Goal: Information Seeking & Learning: Learn about a topic

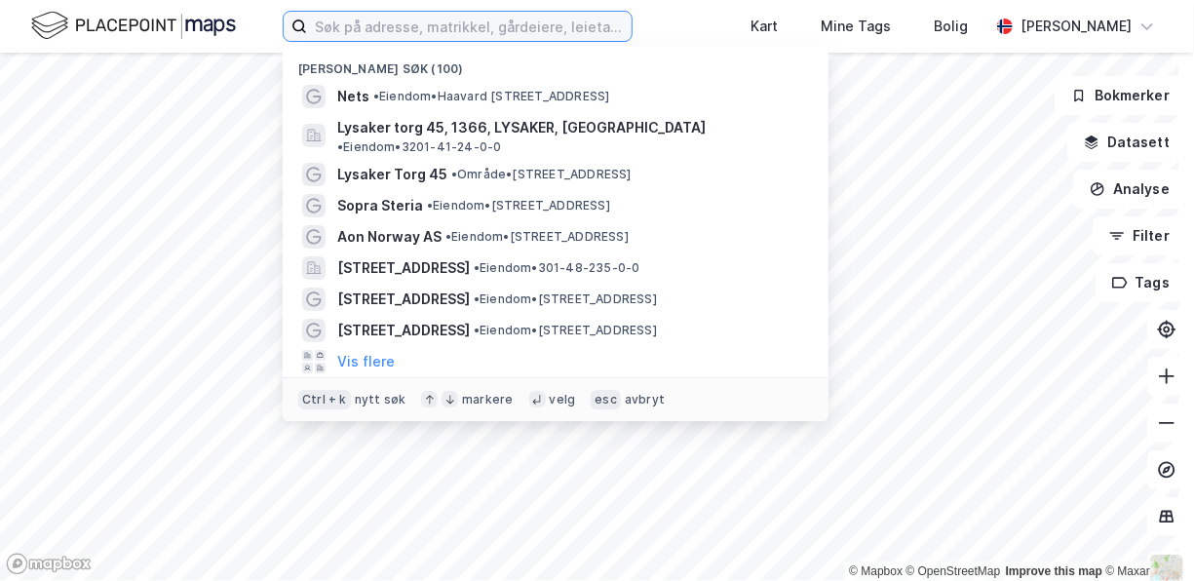
click at [415, 25] on input at bounding box center [469, 26] width 325 height 29
paste input "[PERSON_NAME][STREET_ADDRESS],"
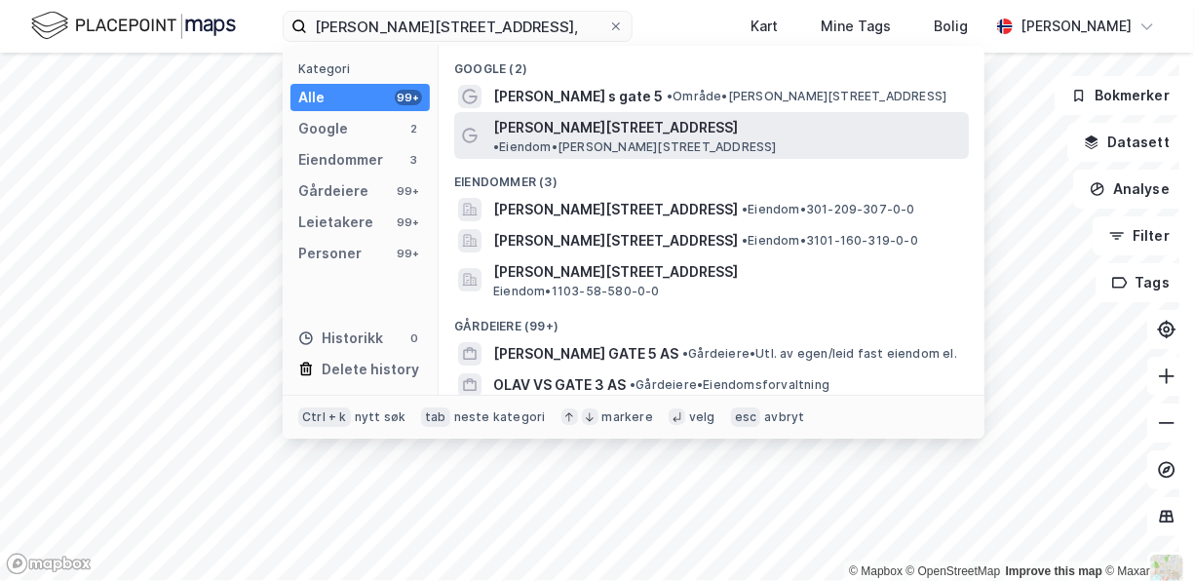
click at [499, 139] on span "•" at bounding box center [496, 146] width 6 height 15
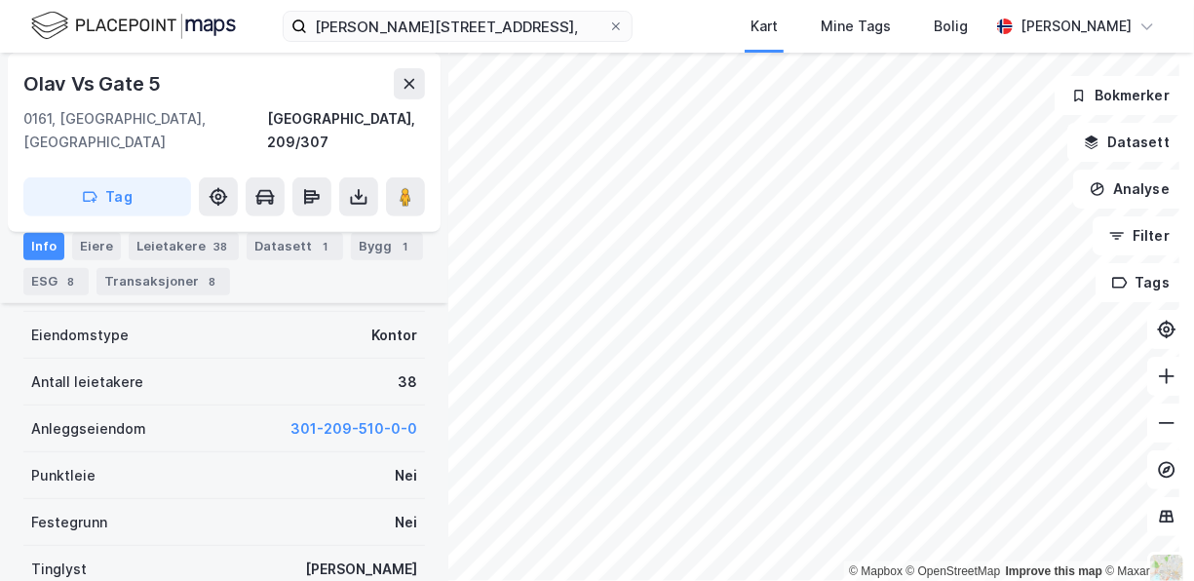
scroll to position [195, 0]
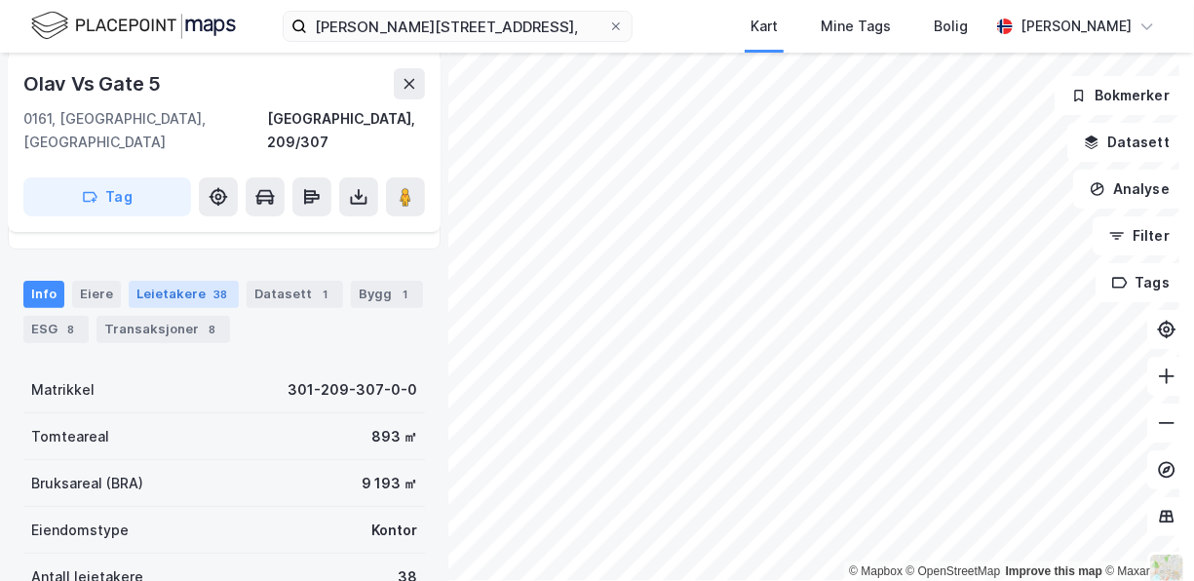
click at [172, 281] on div "Leietakere 38" at bounding box center [184, 294] width 110 height 27
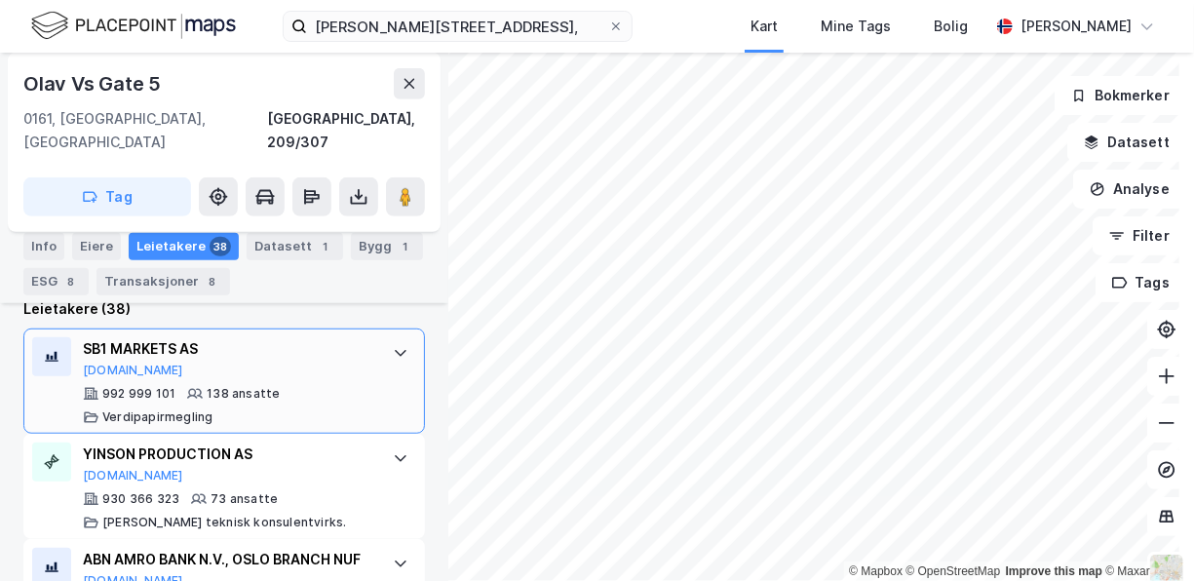
scroll to position [526, 0]
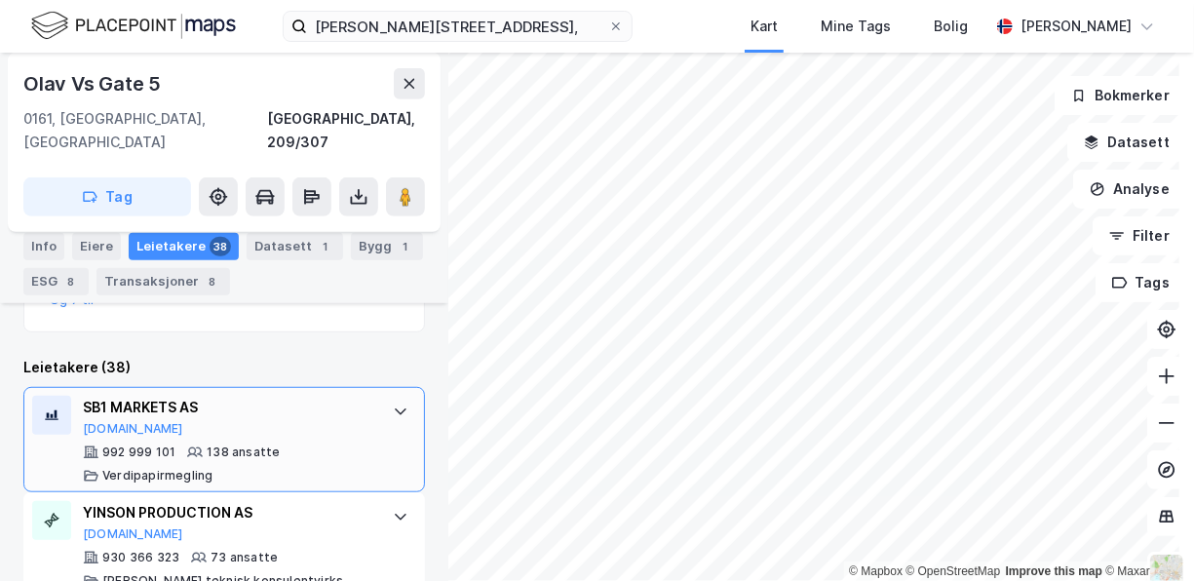
click at [179, 396] on div "SB1 MARKETS AS" at bounding box center [228, 407] width 290 height 23
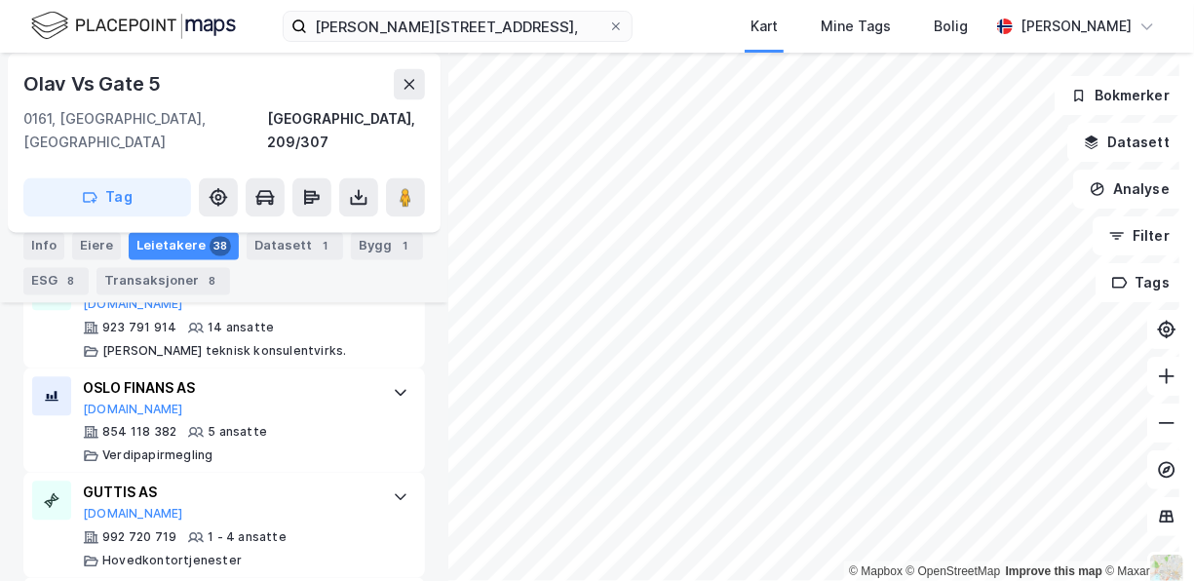
scroll to position [2085, 0]
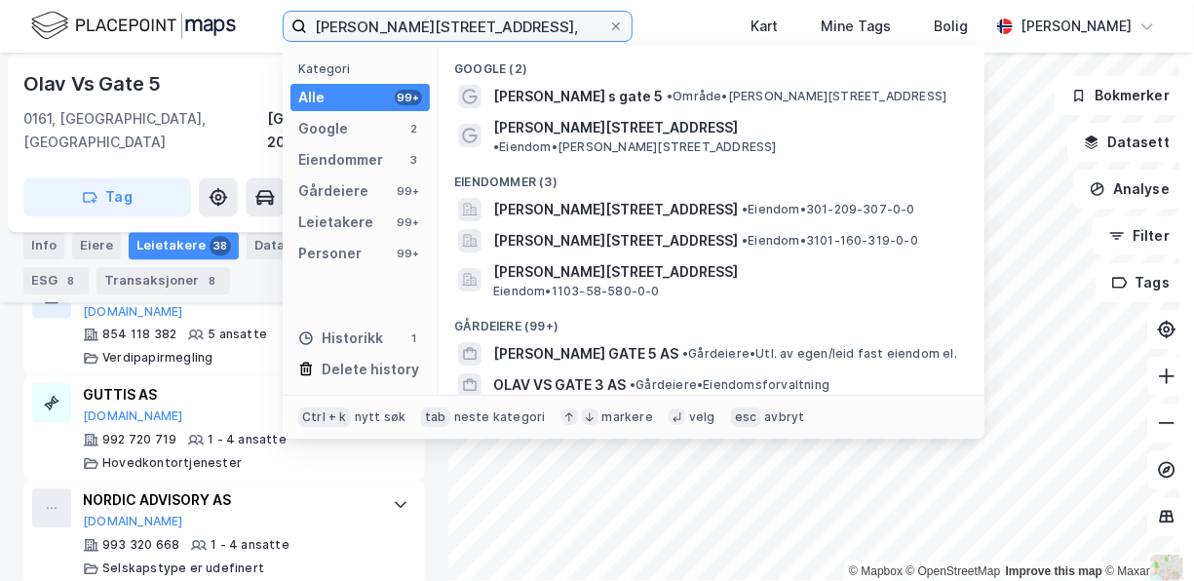
drag, startPoint x: 432, startPoint y: 23, endPoint x: 301, endPoint y: 33, distance: 130.9
click at [301, 33] on label "[PERSON_NAME][STREET_ADDRESS]," at bounding box center [458, 26] width 350 height 31
paste input "[STREET_ADDRESS]"
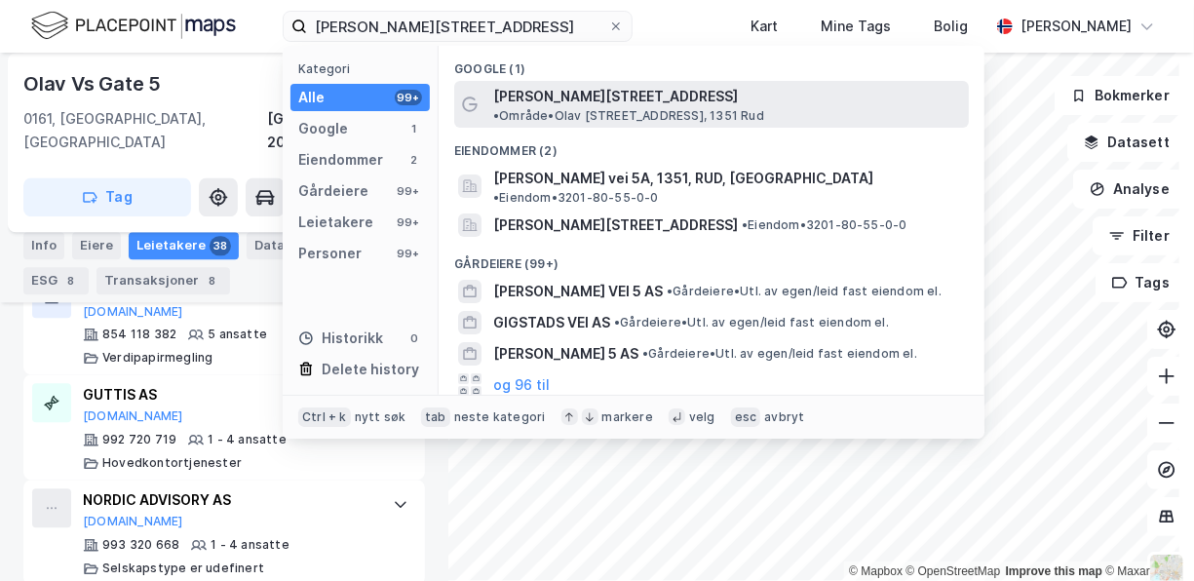
click at [617, 93] on span "[PERSON_NAME][STREET_ADDRESS]" at bounding box center [615, 96] width 245 height 23
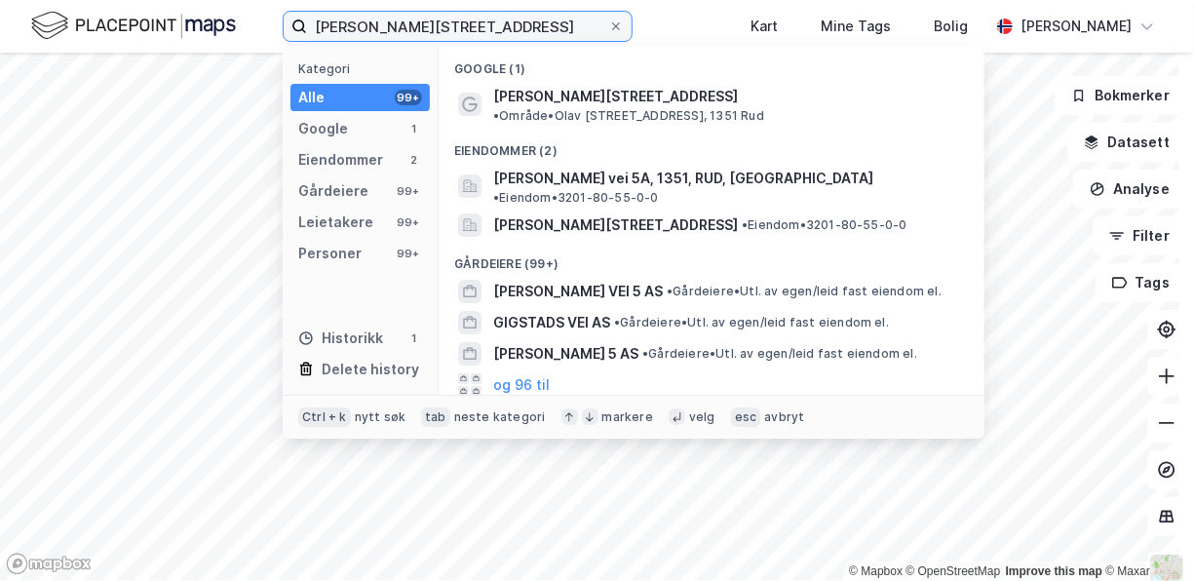
drag, startPoint x: 495, startPoint y: 30, endPoint x: 270, endPoint y: 42, distance: 225.4
click at [270, 42] on div "[PERSON_NAME] vei 5 Kategori Alle 99+ Google 1 Eiendommer 2 Gårdeiere 99+ Leiet…" at bounding box center [597, 26] width 1194 height 53
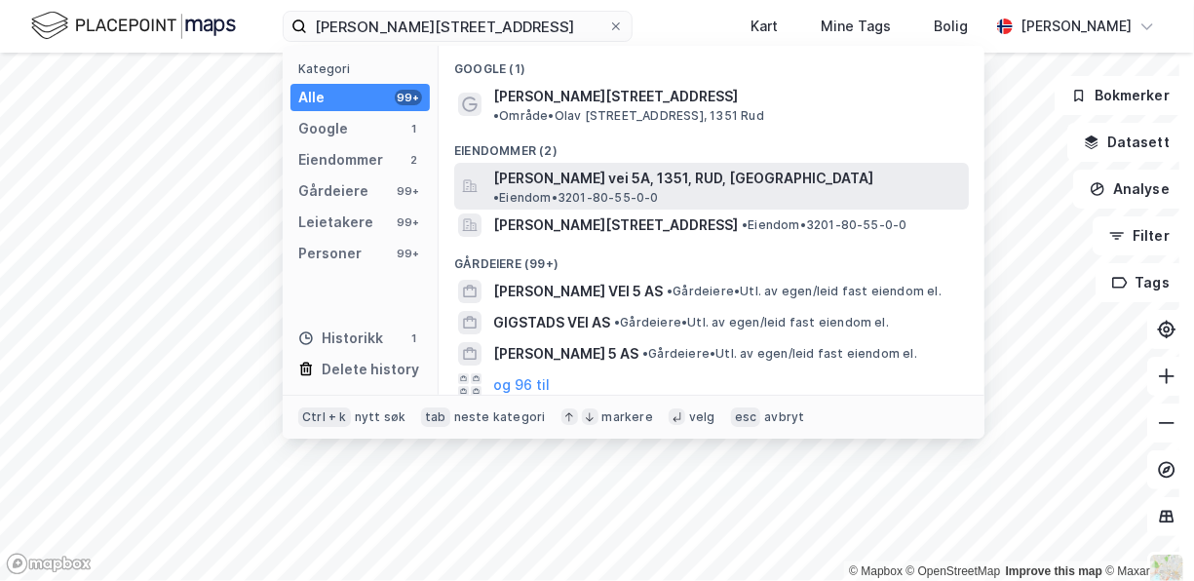
click at [600, 167] on span "[PERSON_NAME] vei 5A, 1351, RUD, [GEOGRAPHIC_DATA]" at bounding box center [683, 178] width 380 height 23
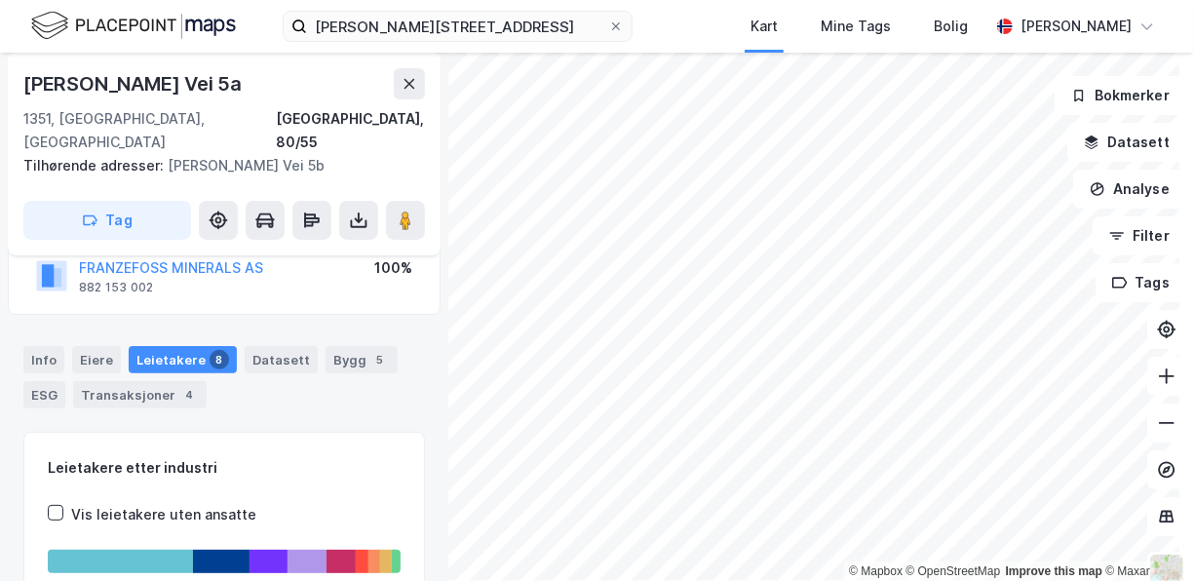
scroll to position [55, 0]
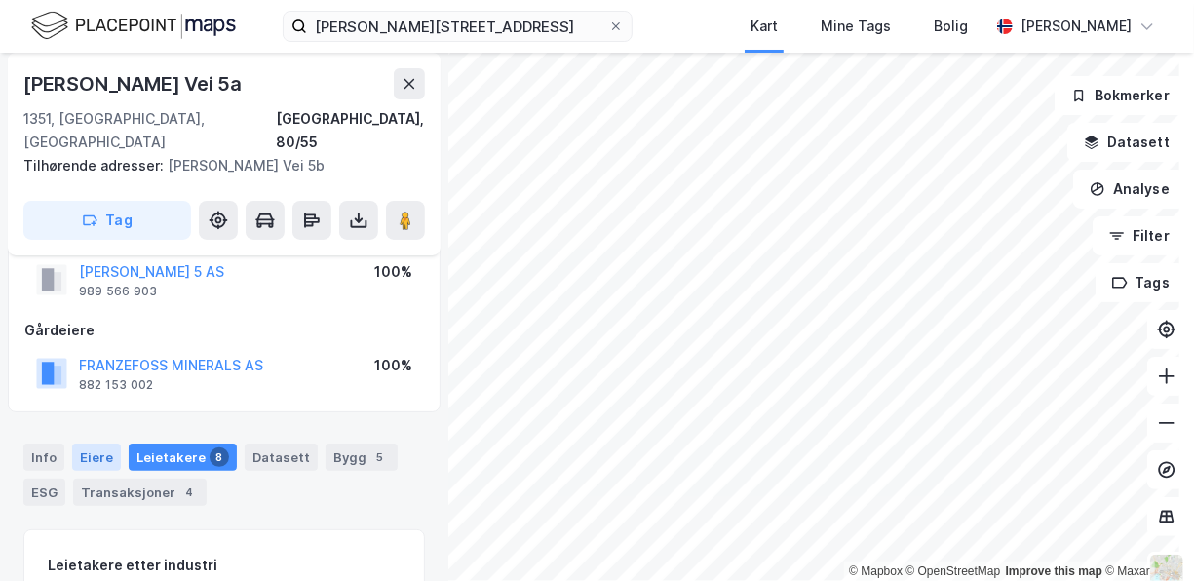
click at [96, 443] on div "Eiere" at bounding box center [96, 456] width 49 height 27
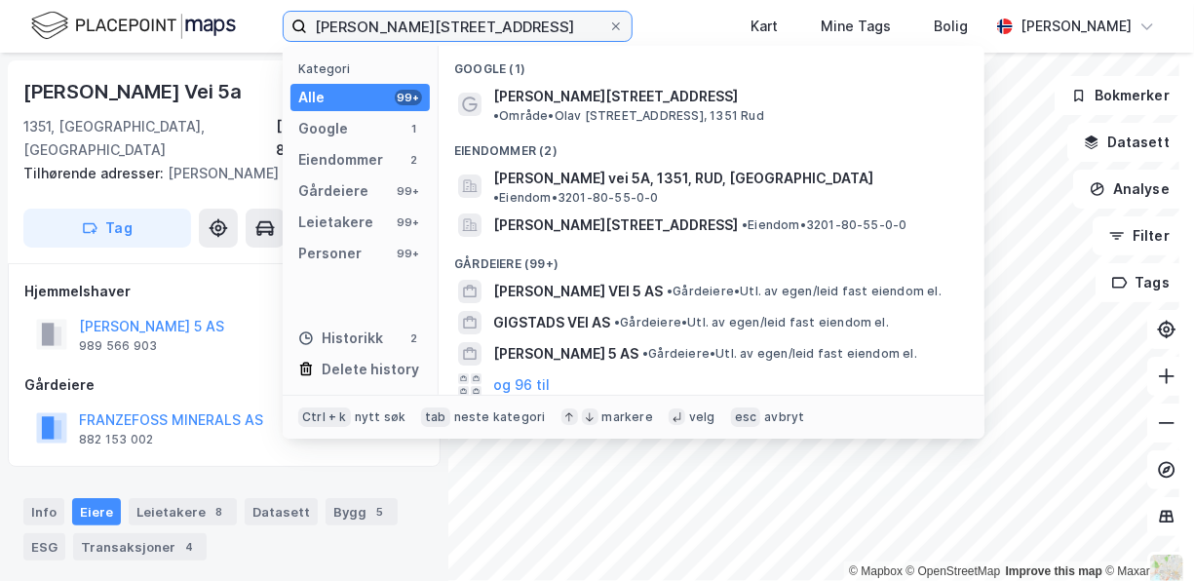
drag, startPoint x: 460, startPoint y: 24, endPoint x: 247, endPoint y: 54, distance: 215.4
click at [247, 54] on div "[PERSON_NAME] vei 5 Kategori Alle 99+ Google 1 Eiendommer 2 Gårdeiere 99+ Leiet…" at bounding box center [597, 290] width 1194 height 581
paste input "[STREET_ADDRESS]"
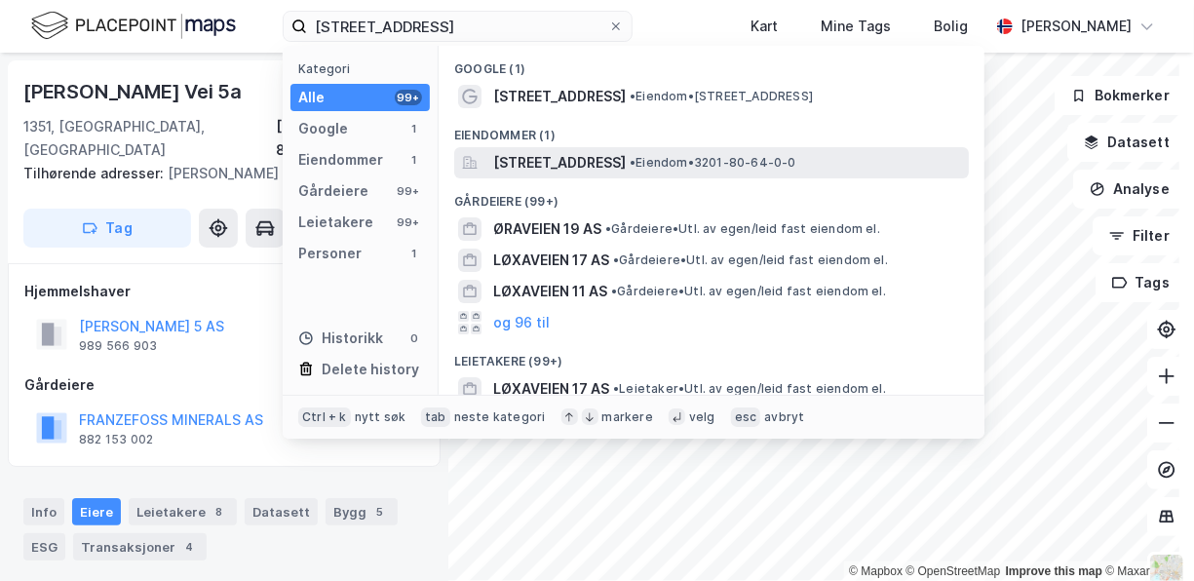
click at [626, 166] on span "[STREET_ADDRESS]" at bounding box center [559, 162] width 133 height 23
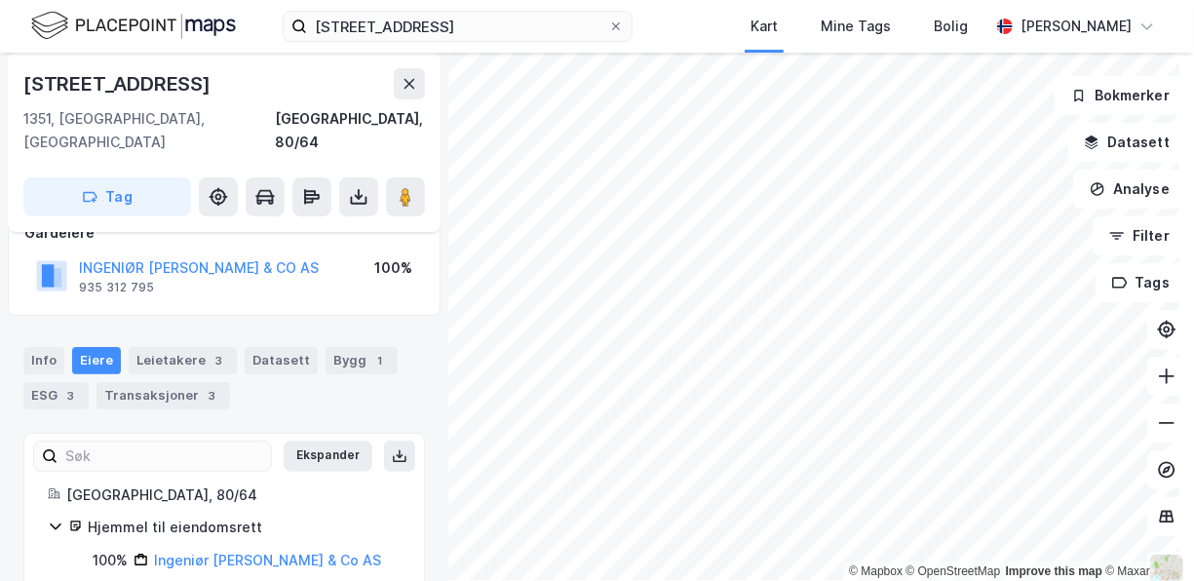
scroll to position [144, 0]
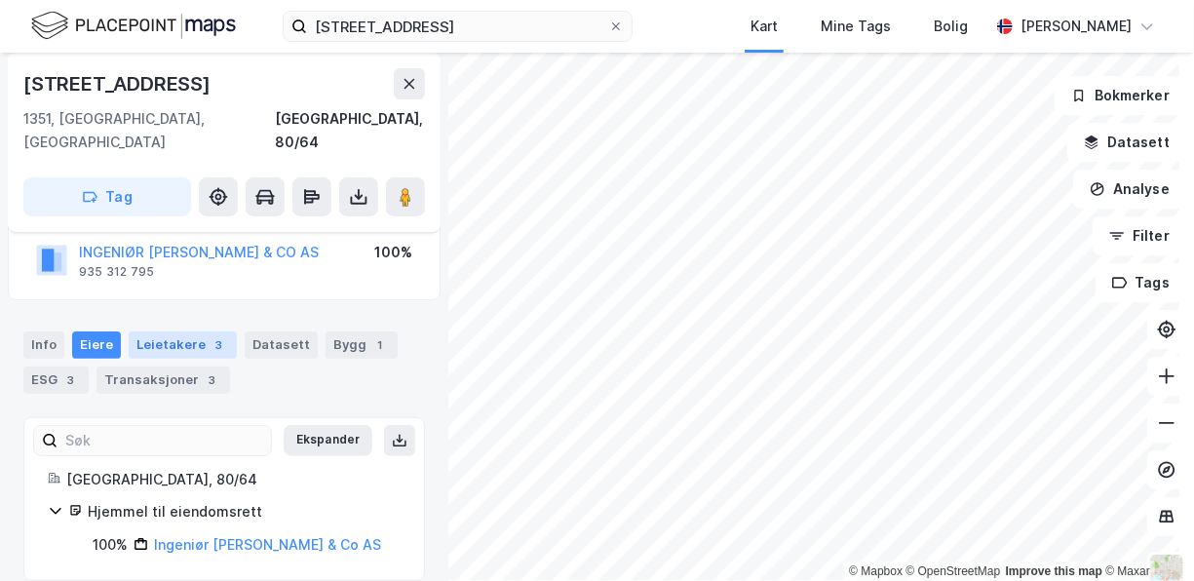
click at [183, 331] on div "Leietakere 3" at bounding box center [183, 344] width 108 height 27
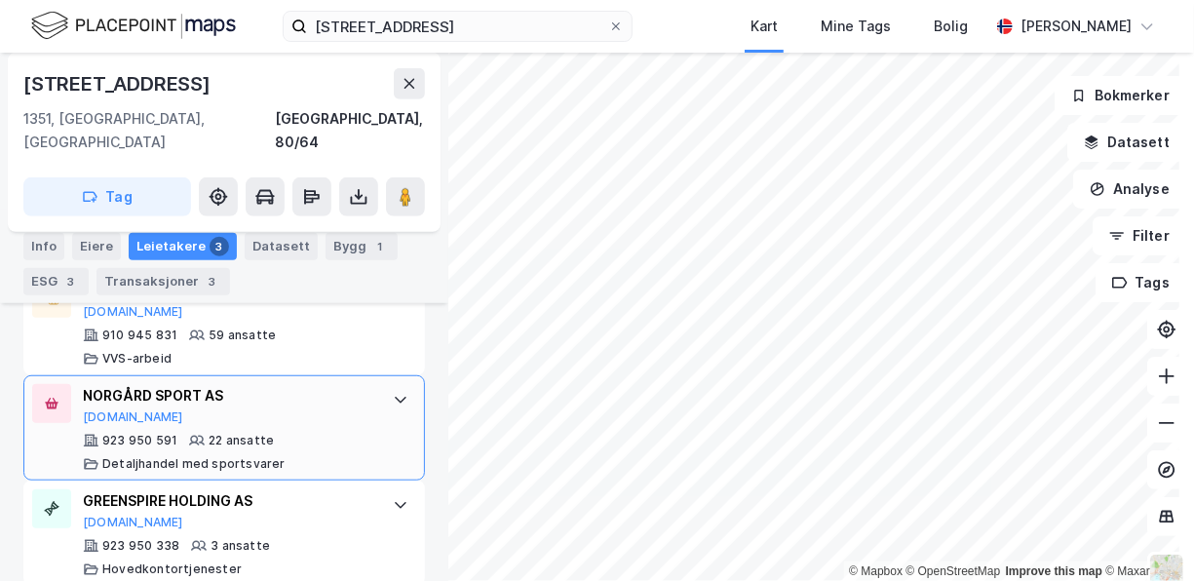
scroll to position [522, 0]
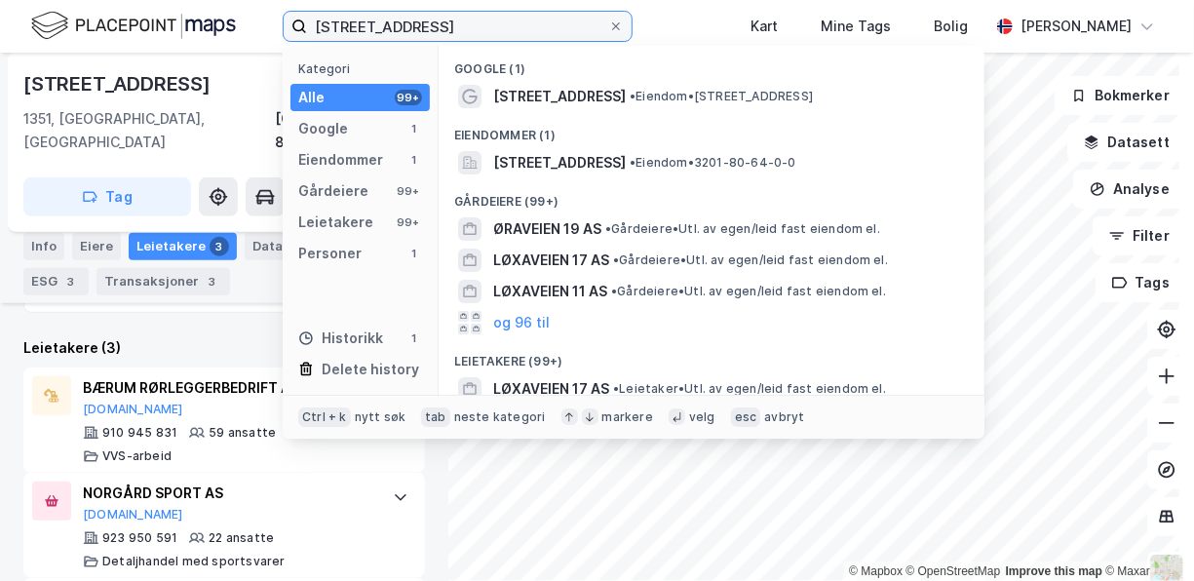
drag, startPoint x: 434, startPoint y: 27, endPoint x: 287, endPoint y: 37, distance: 146.5
click at [287, 37] on label "[STREET_ADDRESS]" at bounding box center [458, 26] width 350 height 31
paste input "TEVLINGVEIEN 15"
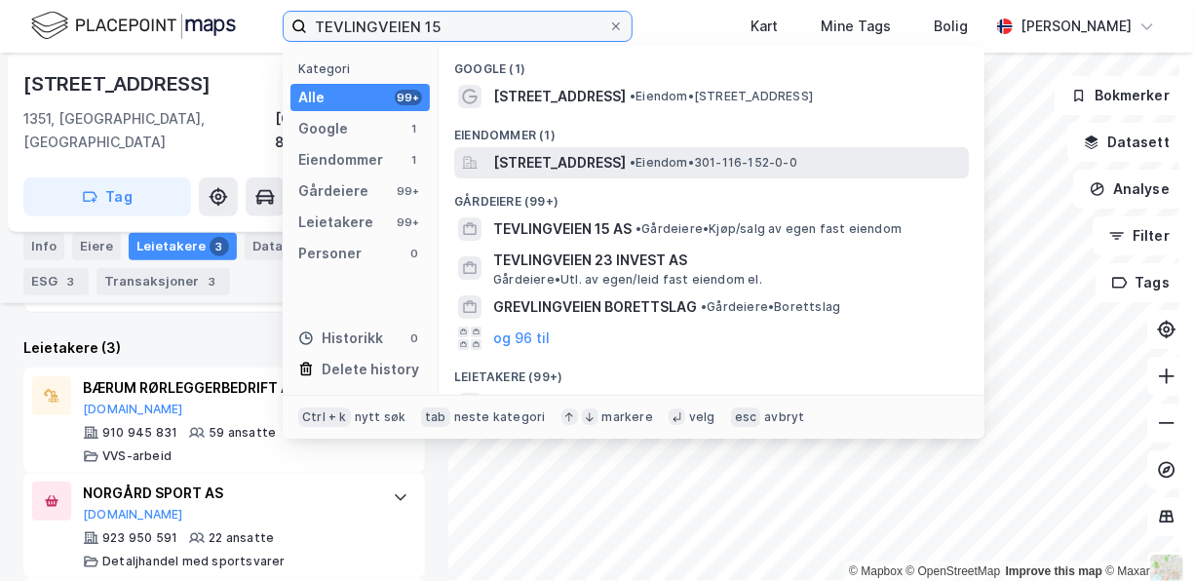
type input "TEVLINGVEIEN 15"
click at [591, 164] on span "[STREET_ADDRESS]" at bounding box center [559, 162] width 133 height 23
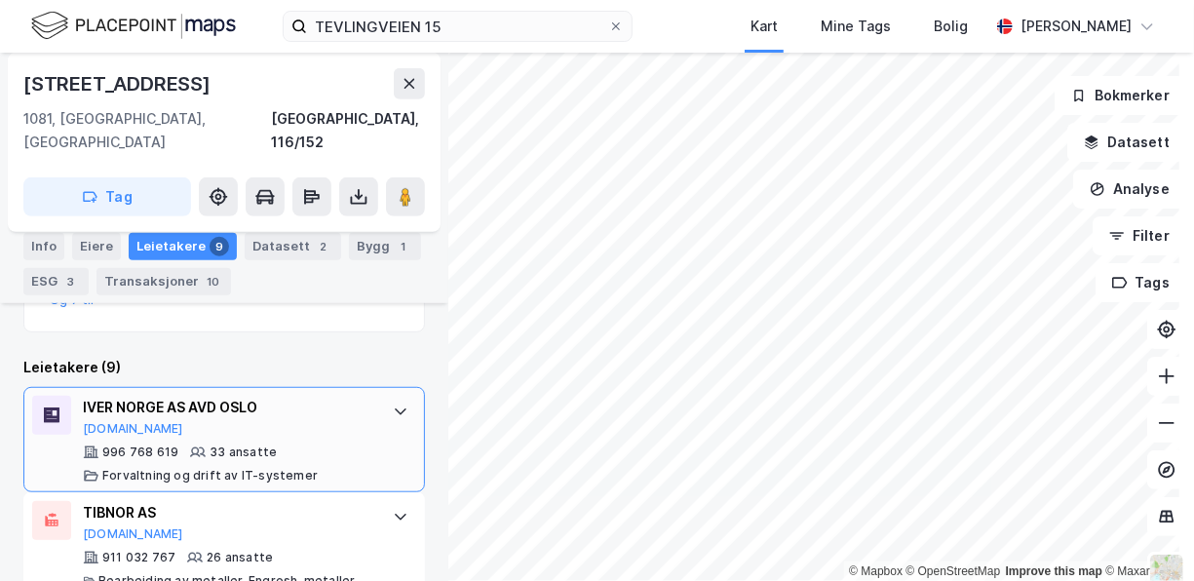
scroll to position [624, 0]
